Goal: Information Seeking & Learning: Learn about a topic

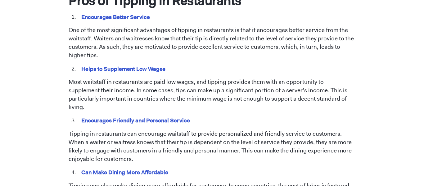
scroll to position [359, 0]
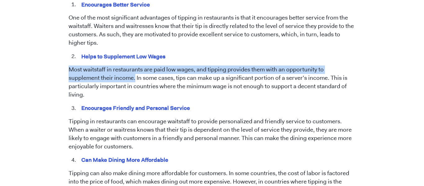
drag, startPoint x: 68, startPoint y: 69, endPoint x: 102, endPoint y: 77, distance: 34.8
click at [102, 77] on p "Most waitstaff in restaurants are paid low wages, and tipping provides them wit…" at bounding box center [212, 82] width 287 height 34
copy p "Most waitstaff in restaurants are paid low wages, and tipping provides them wit…"
click at [126, 24] on p "One of the most significant advantages of tipping in restaurants is that it enc…" at bounding box center [212, 31] width 287 height 34
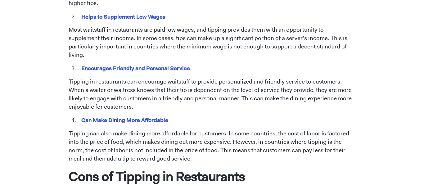
scroll to position [399, 0]
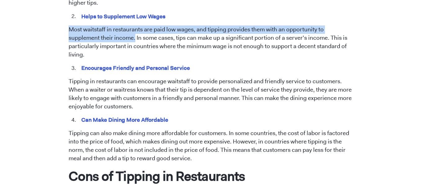
drag, startPoint x: 68, startPoint y: 29, endPoint x: 103, endPoint y: 39, distance: 36.2
click at [103, 39] on p "Most waitstaff in restaurants are paid low wages, and tipping provides them wit…" at bounding box center [212, 42] width 287 height 34
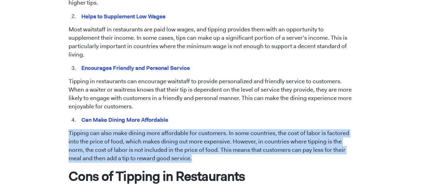
drag, startPoint x: 68, startPoint y: 123, endPoint x: 167, endPoint y: 148, distance: 102.0
click at [167, 148] on p "Tipping can also make dining more affordable for customers. In some countries, …" at bounding box center [212, 146] width 287 height 34
copy p "Tipping can also make dining more affordable for customers. In some countries, …"
click at [214, 116] on li "Can Make Dining More Affordable" at bounding box center [216, 120] width 278 height 8
